Goal: Communication & Community: Ask a question

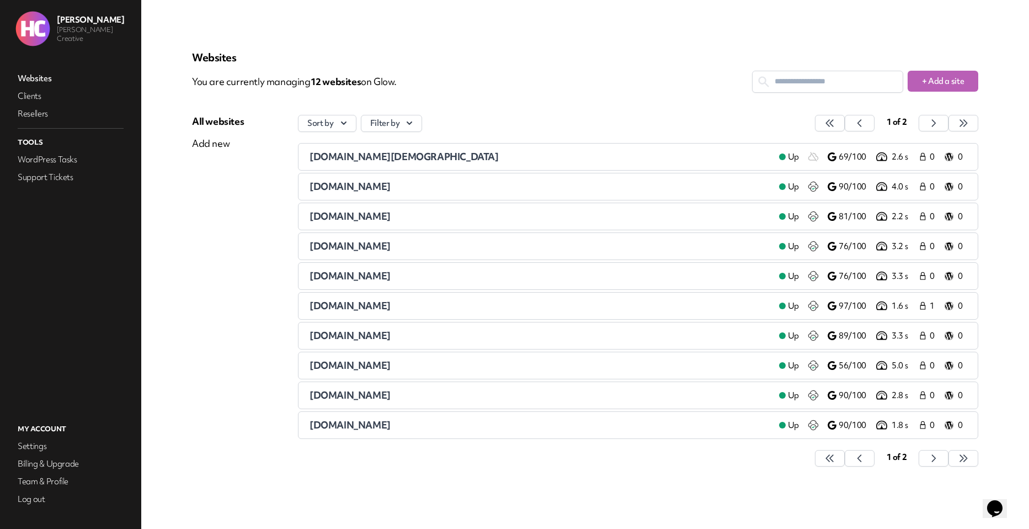
click at [1004, 507] on icon "Opens Chat This icon Opens the chat window." at bounding box center [995, 508] width 18 height 18
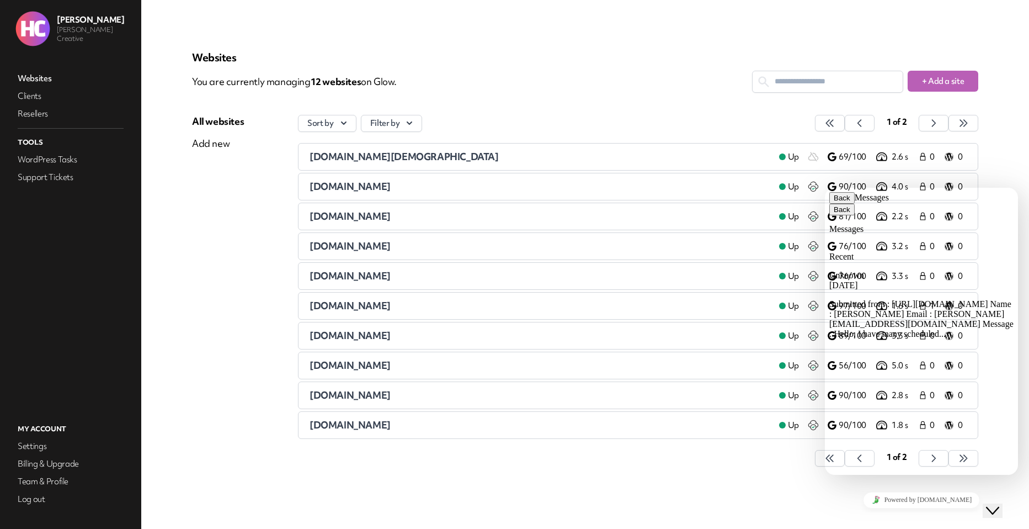
click at [883, 270] on div "Unknown [DATE]" at bounding box center [921, 280] width 184 height 20
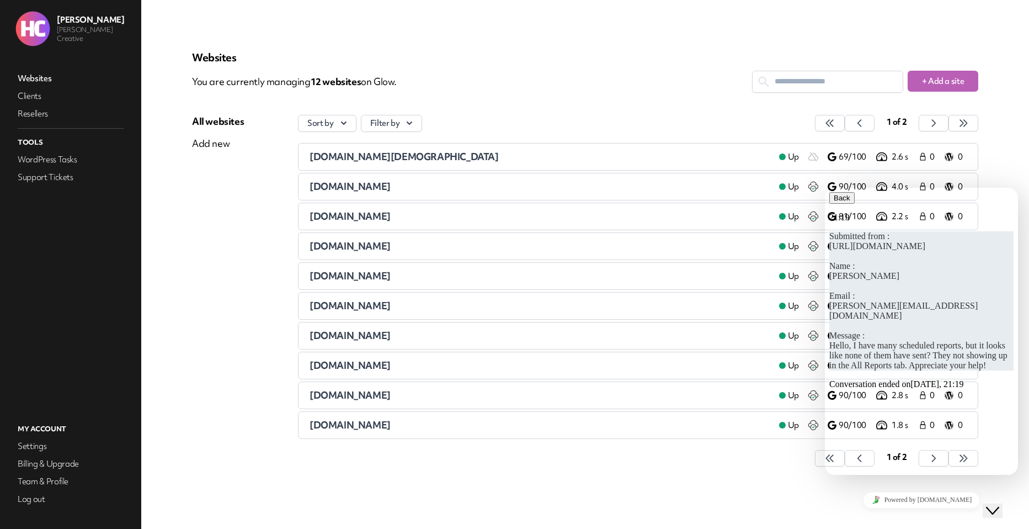
click at [902, 370] on p "Submitted from : [URL][DOMAIN_NAME] Name : [PERSON_NAME] Email : [PERSON_NAME][…" at bounding box center [921, 300] width 184 height 139
click at [834, 202] on icon "button" at bounding box center [834, 198] width 0 height 8
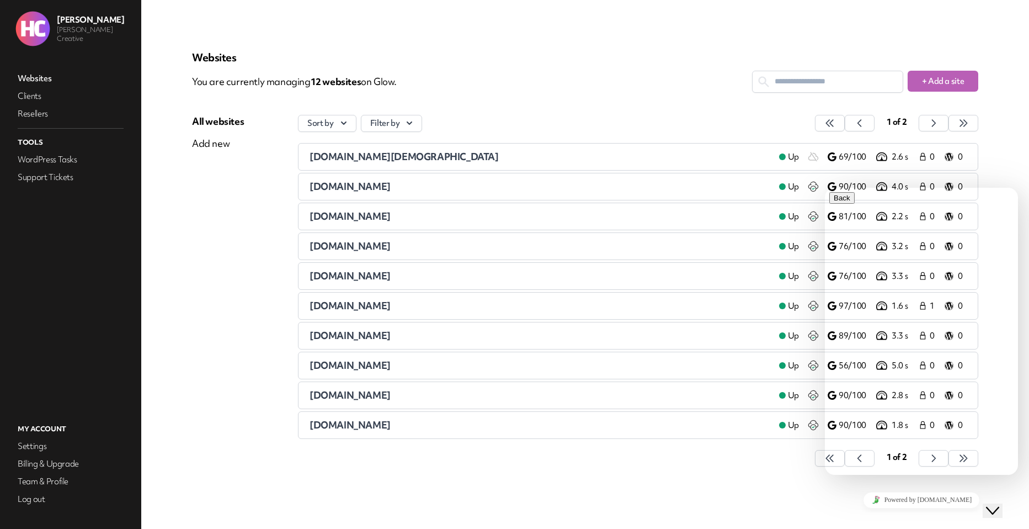
type textarea "**********"
click at [836, 204] on button "Back" at bounding box center [841, 198] width 25 height 12
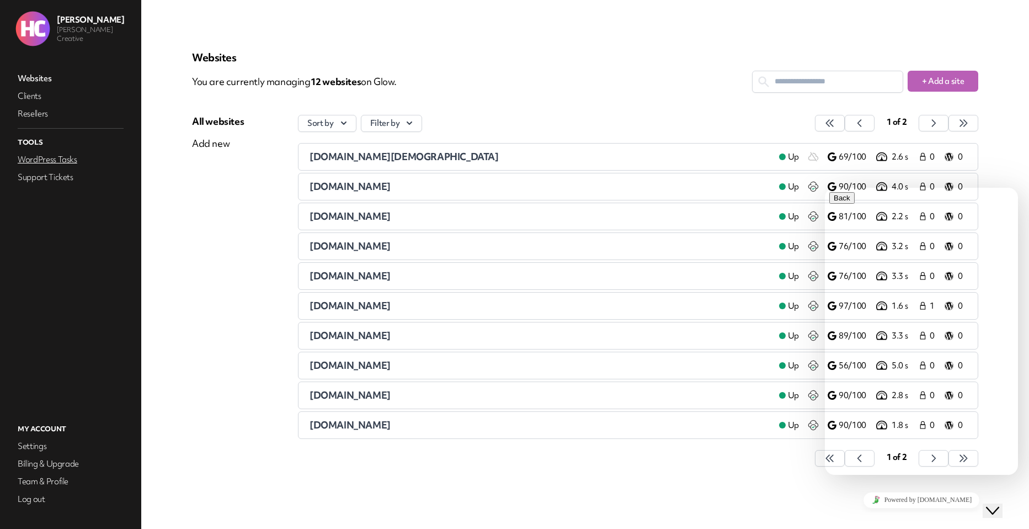
click at [50, 155] on link "WordPress Tasks" at bounding box center [70, 159] width 110 height 15
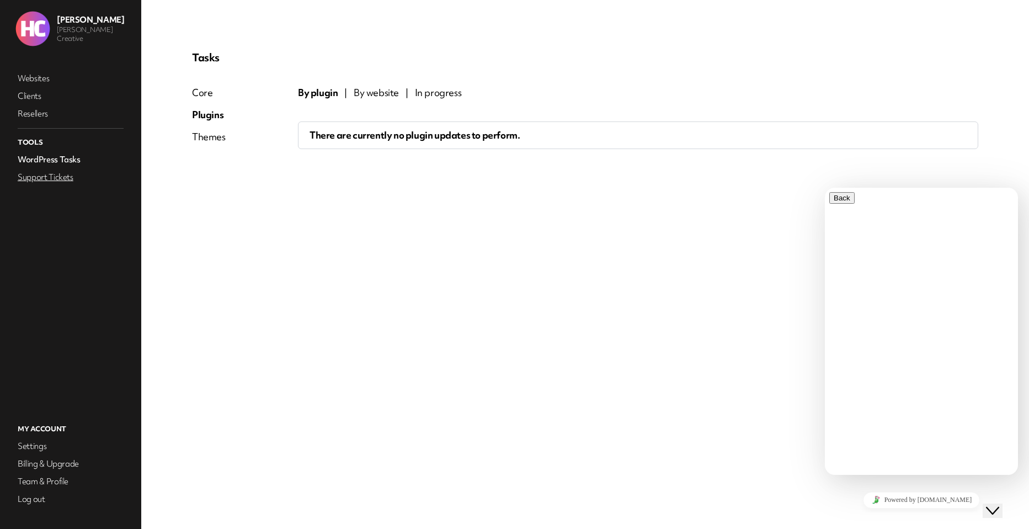
click at [64, 184] on link "Support Tickets" at bounding box center [70, 176] width 110 height 15
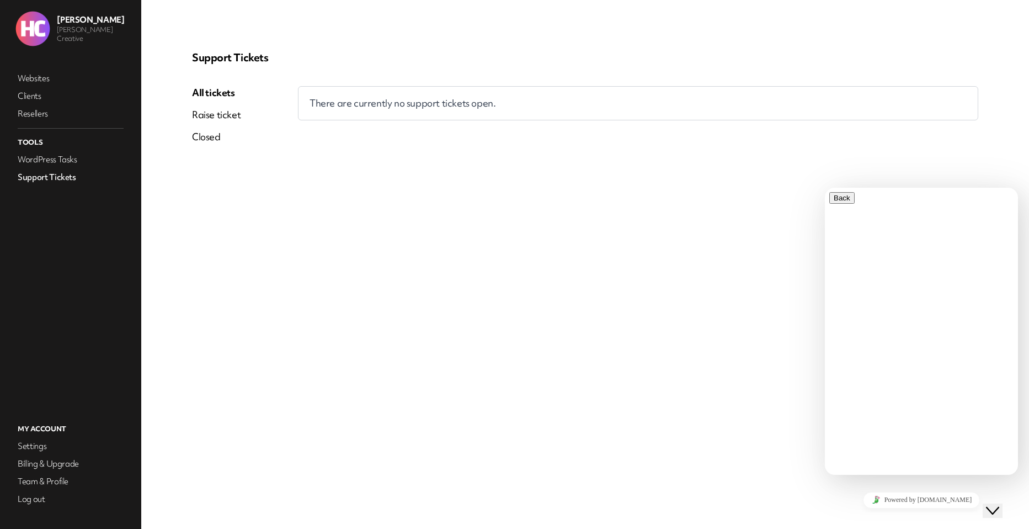
click at [220, 117] on link "Raise ticket" at bounding box center [216, 114] width 49 height 13
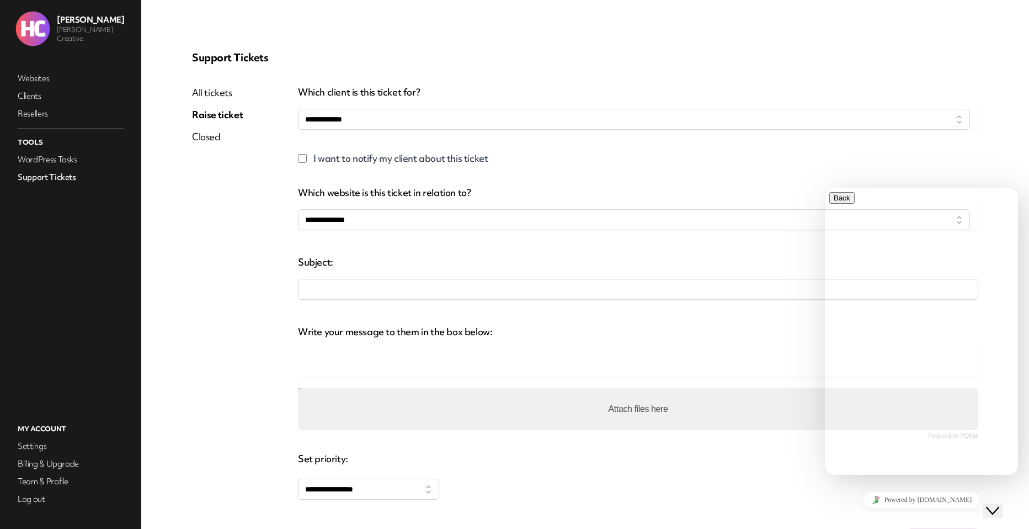
select select
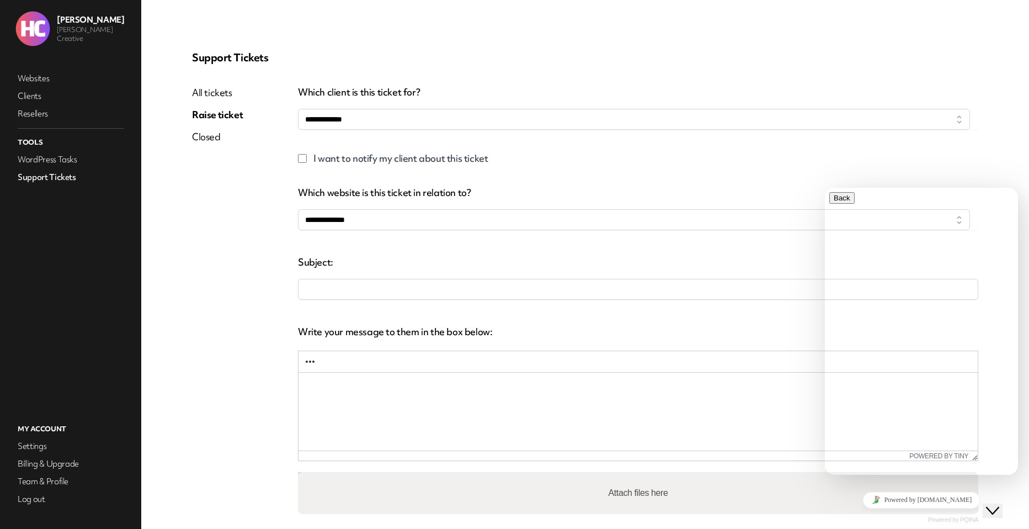
click at [208, 90] on link "All tickets" at bounding box center [217, 92] width 51 height 13
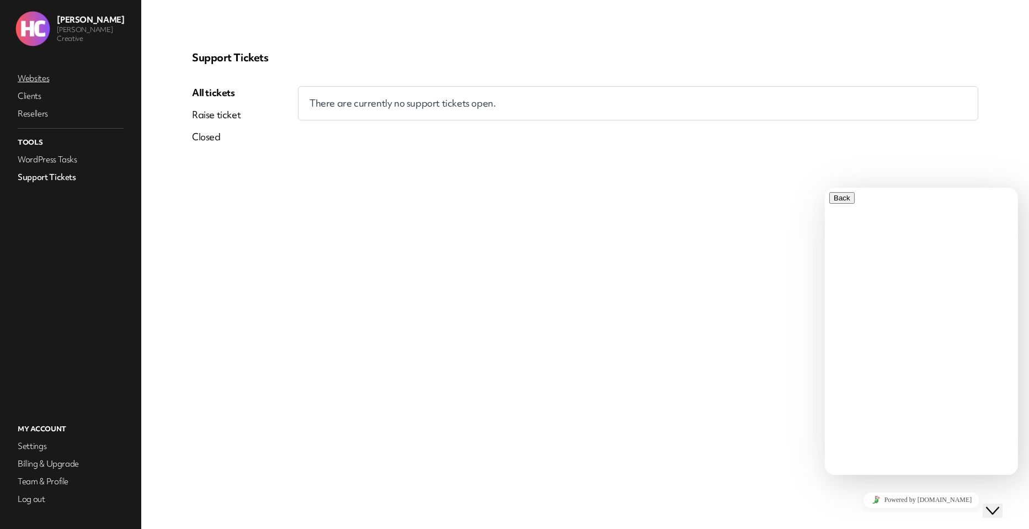
click at [26, 79] on link "Websites" at bounding box center [70, 78] width 110 height 15
